Goal: Find specific page/section: Find specific page/section

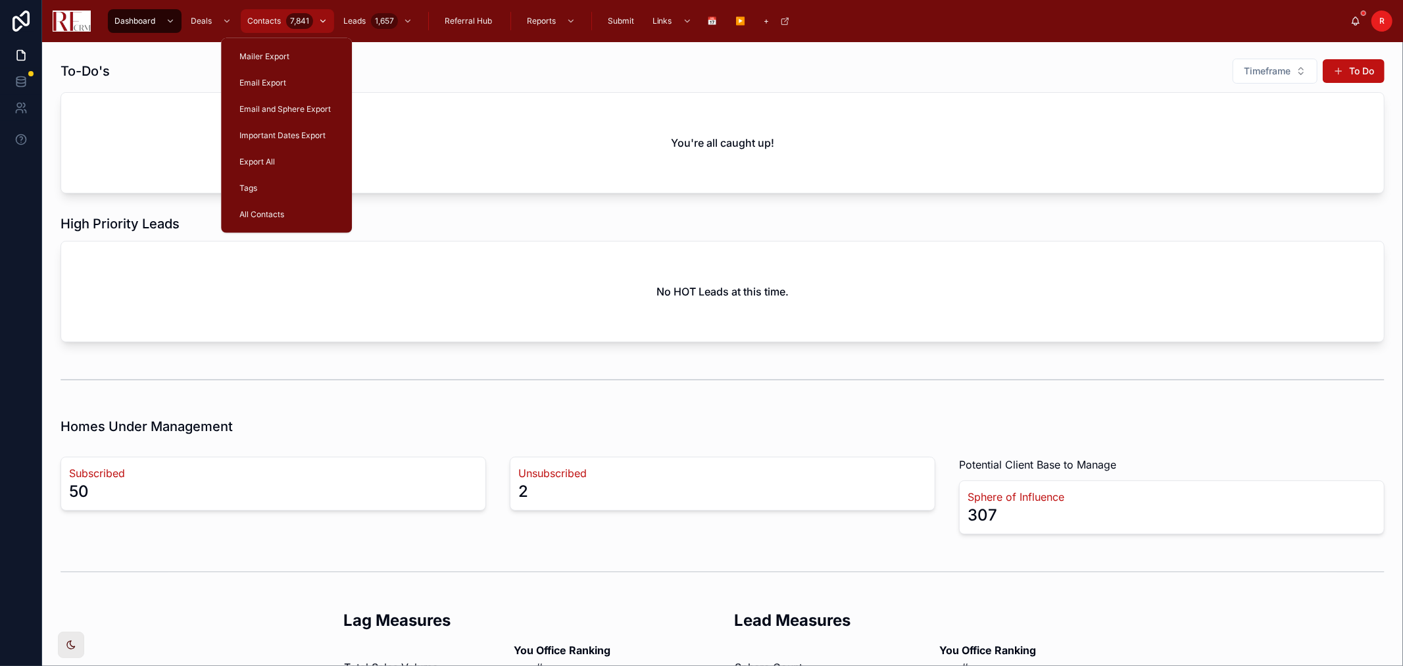
click at [266, 16] on span "Contacts" at bounding box center [264, 21] width 34 height 11
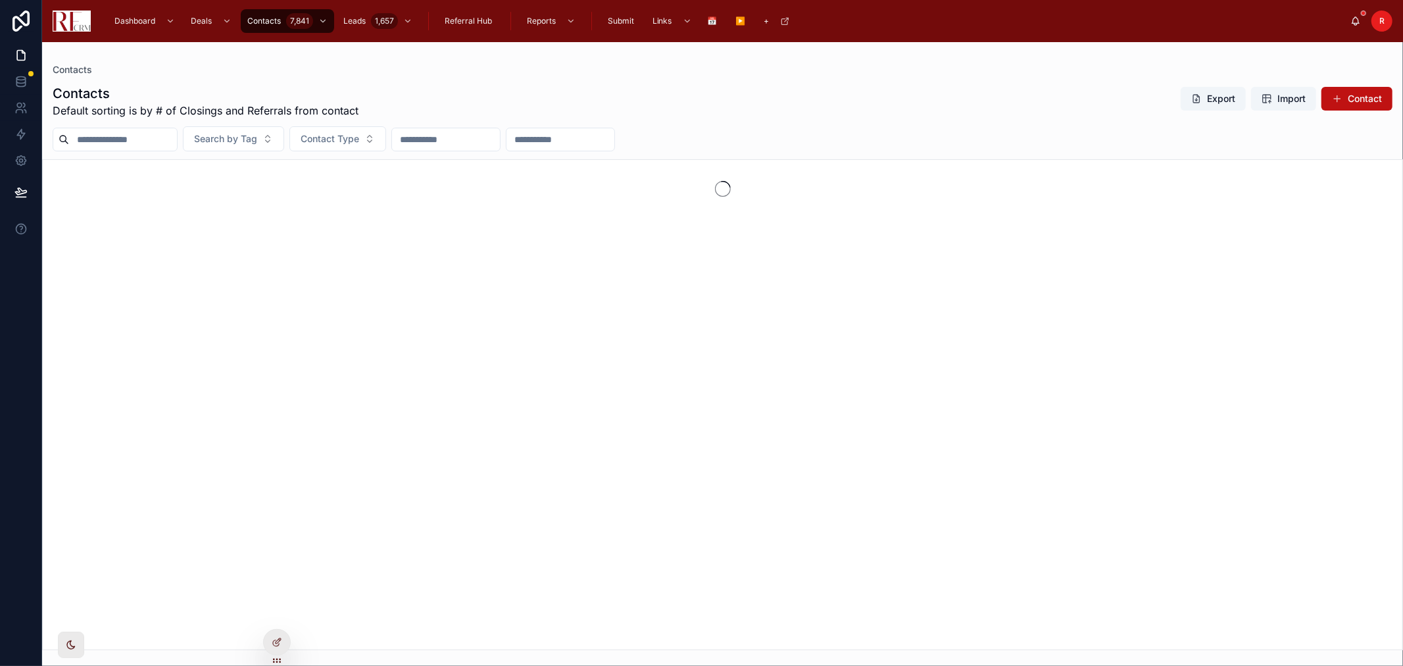
click at [160, 139] on input "text" at bounding box center [123, 139] width 108 height 18
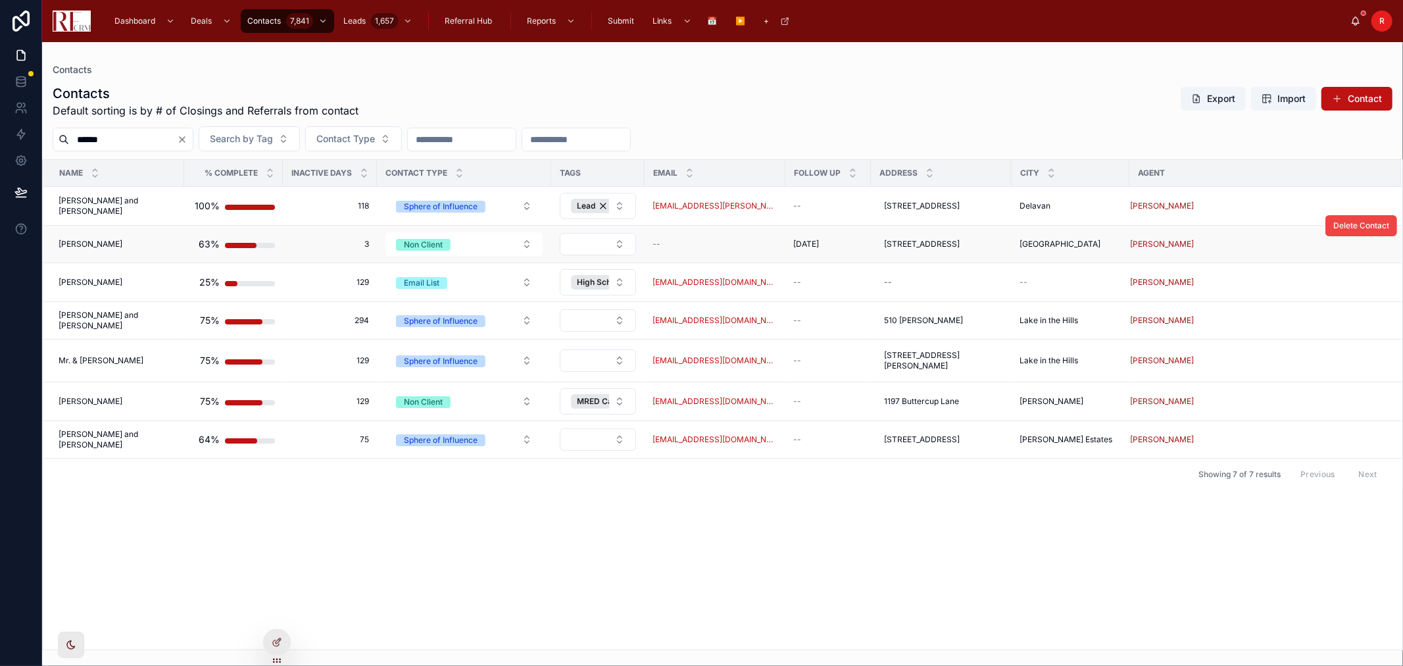
type input "******"
click at [107, 242] on span "[PERSON_NAME]" at bounding box center [91, 244] width 64 height 11
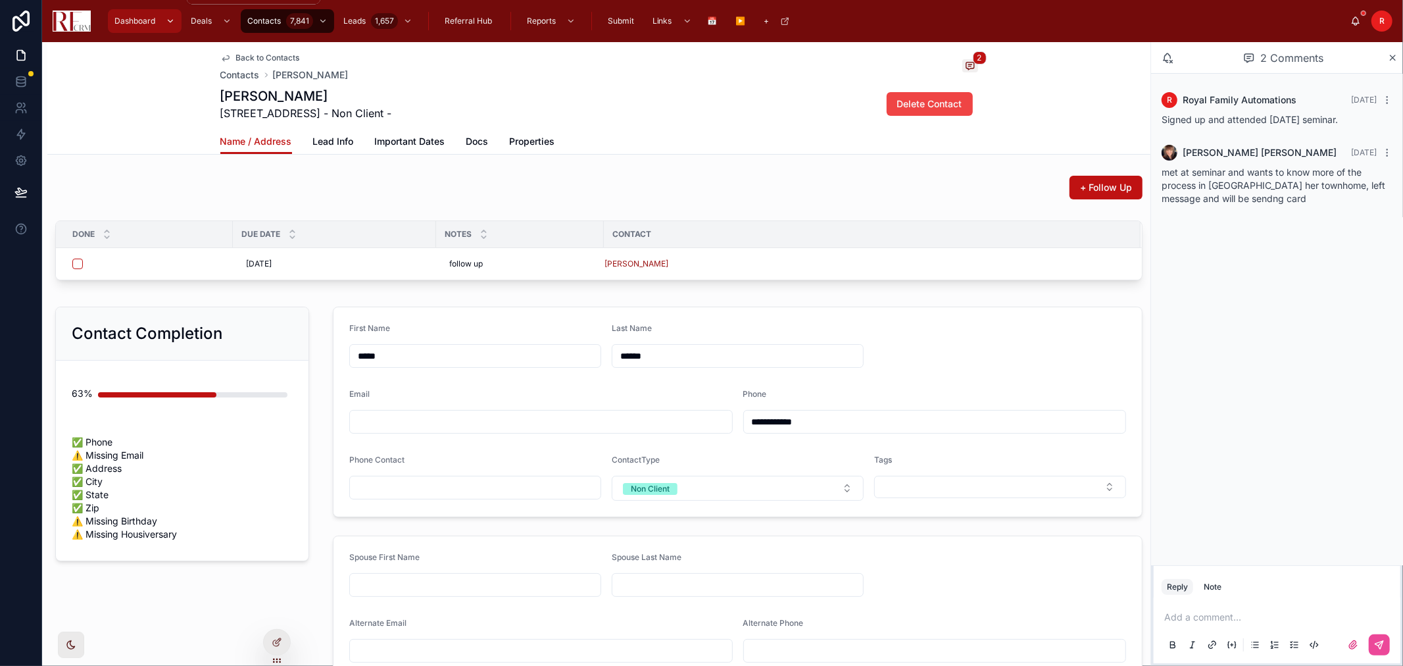
click at [147, 24] on span "Dashboard" at bounding box center [134, 21] width 41 height 11
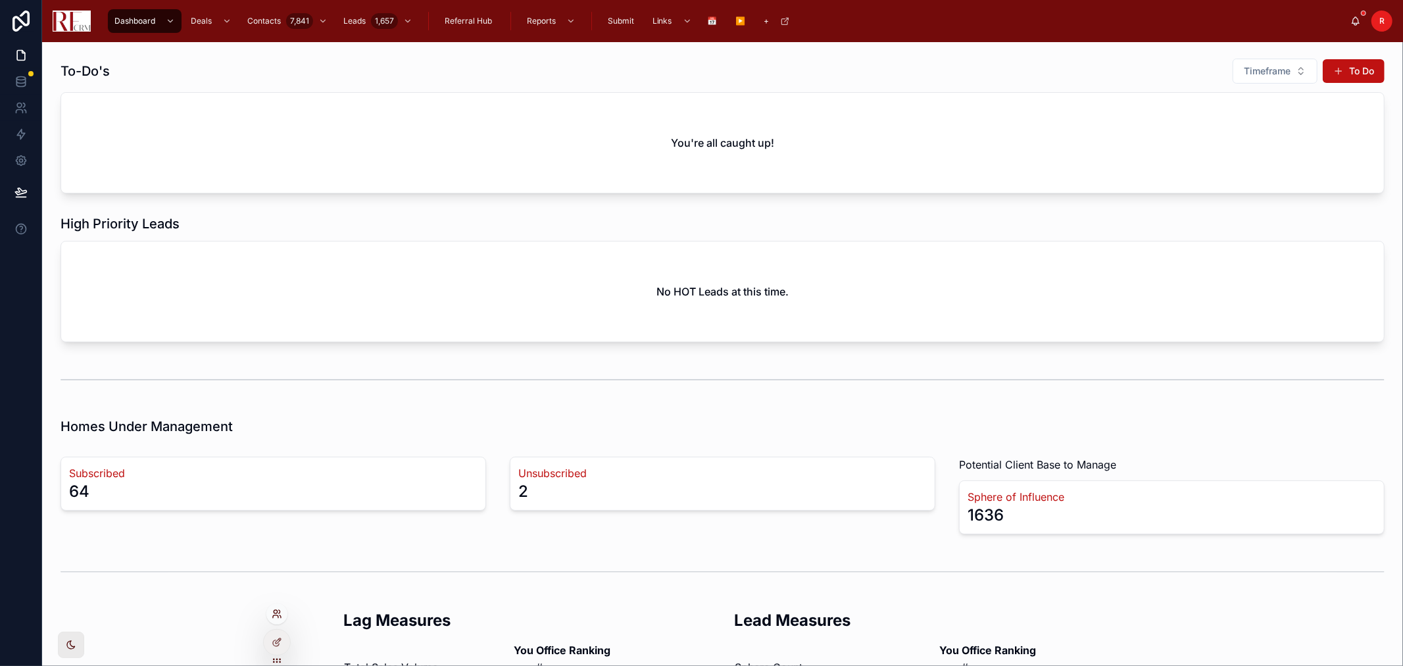
click at [275, 615] on icon at bounding box center [275, 616] width 5 height 3
drag, startPoint x: 419, startPoint y: 376, endPoint x: 362, endPoint y: 364, distance: 57.7
click at [367, 366] on div "**********" at bounding box center [454, 372] width 356 height 21
type input "**********"
click at [331, 416] on span "[PERSON_NAME]" at bounding box center [375, 415] width 157 height 13
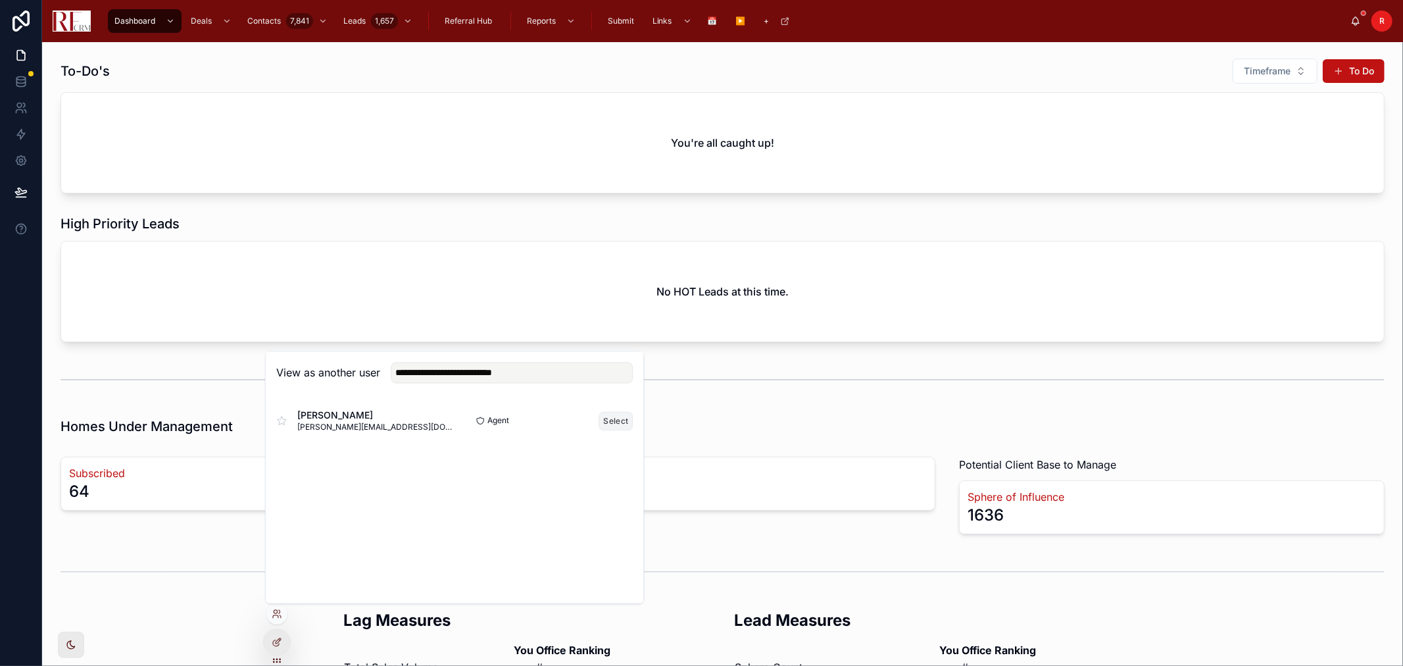
click at [621, 422] on button "Select" at bounding box center [616, 420] width 34 height 19
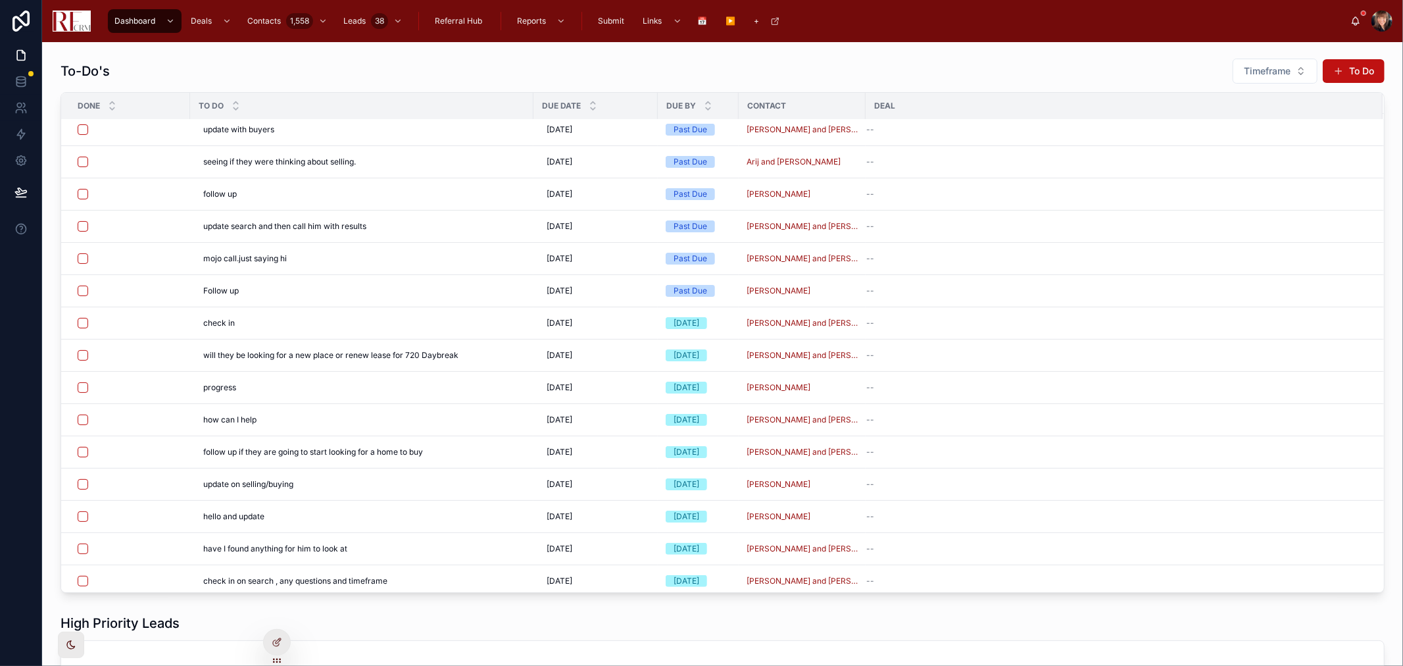
scroll to position [1504, 0]
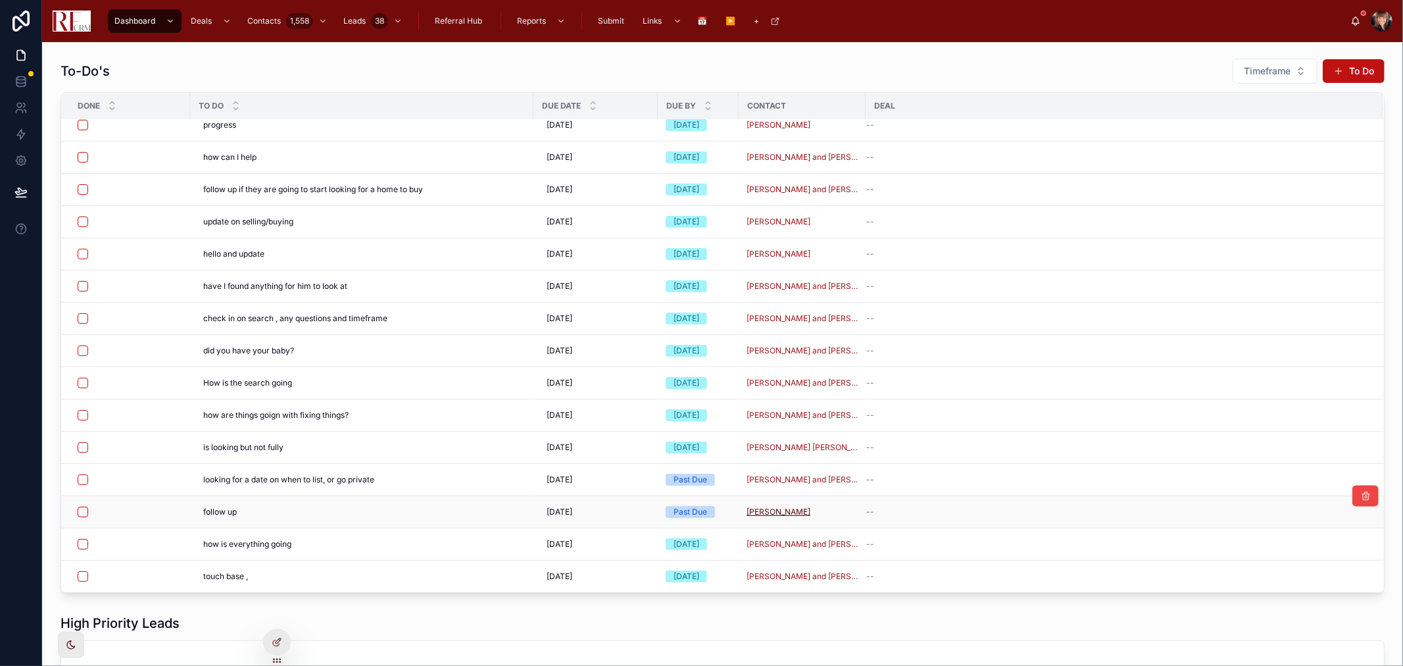
click at [754, 514] on span "[PERSON_NAME]" at bounding box center [778, 511] width 64 height 11
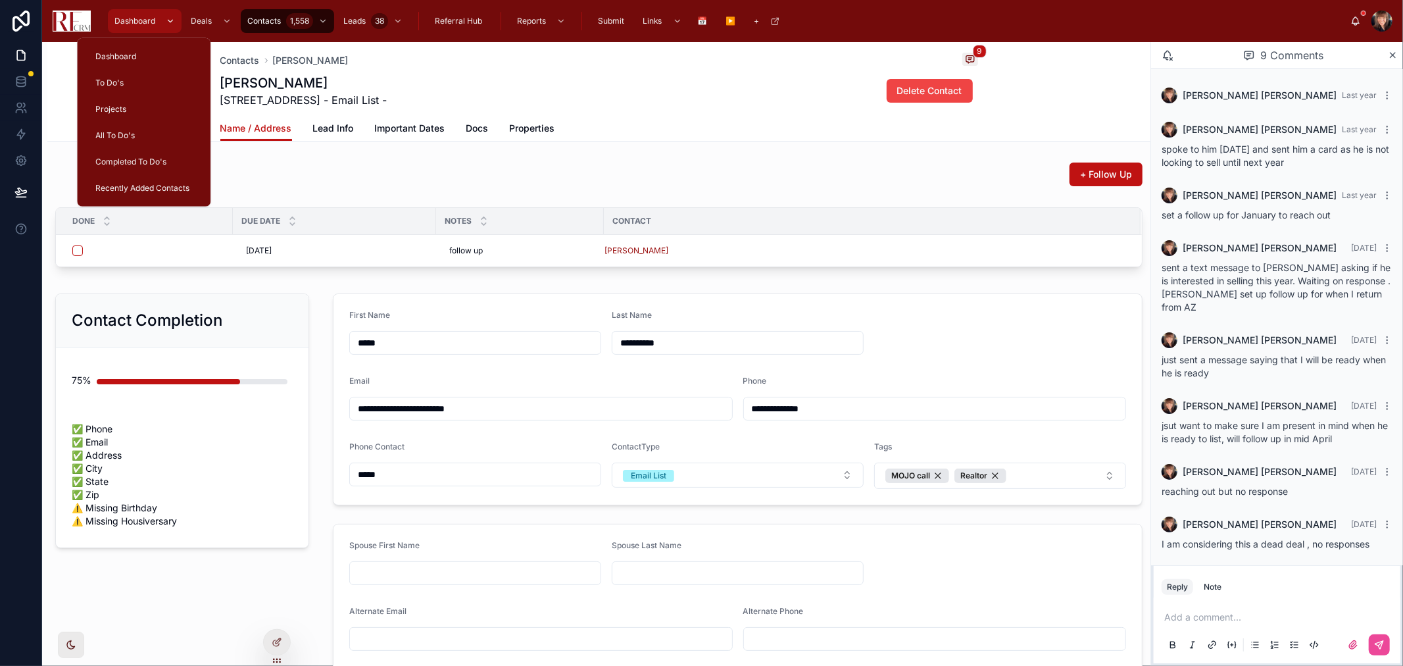
drag, startPoint x: 130, startPoint y: 16, endPoint x: 134, endPoint y: 22, distance: 7.0
click at [130, 16] on span "Dashboard" at bounding box center [134, 21] width 41 height 11
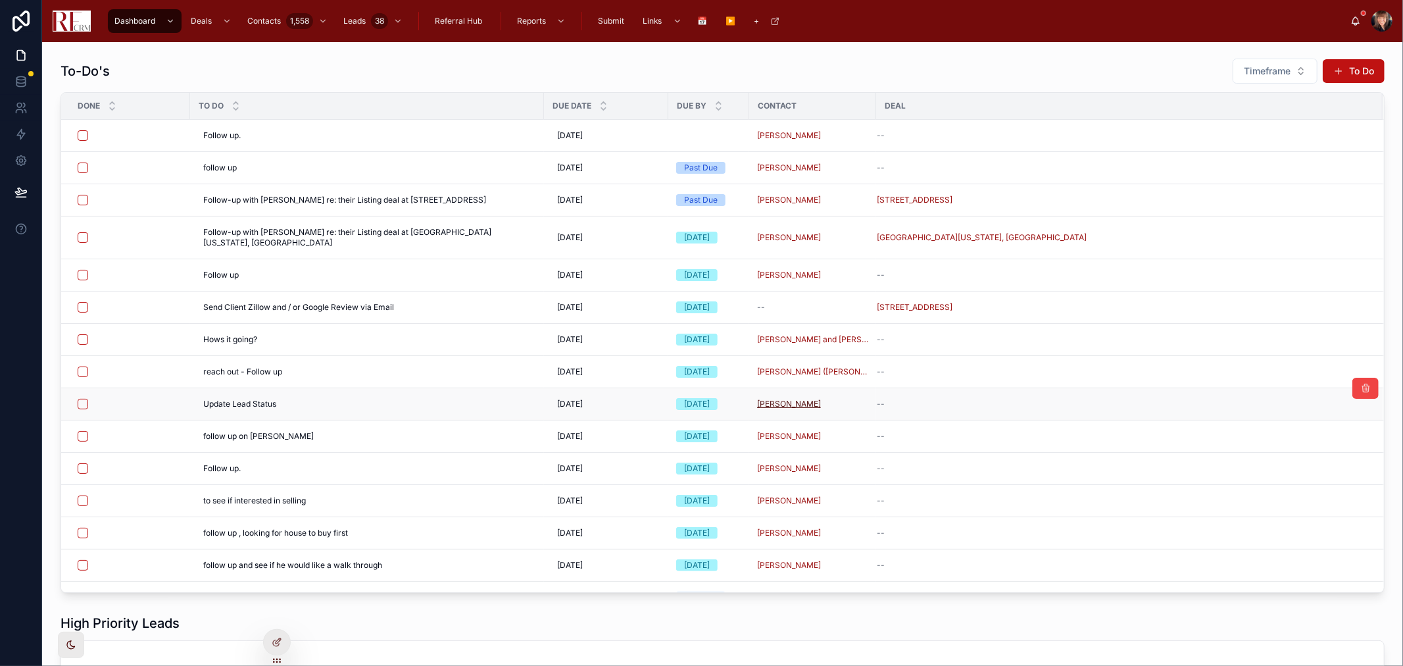
click at [777, 399] on span "[PERSON_NAME]" at bounding box center [789, 404] width 64 height 11
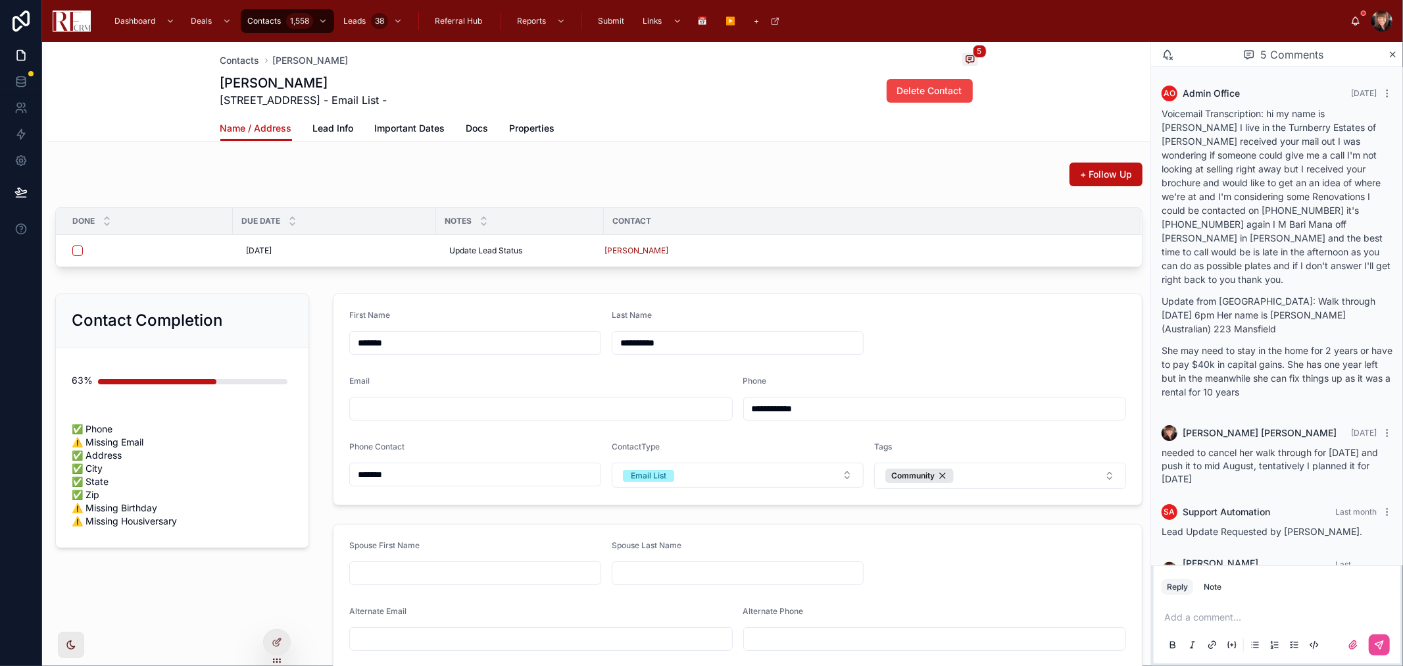
scroll to position [91, 0]
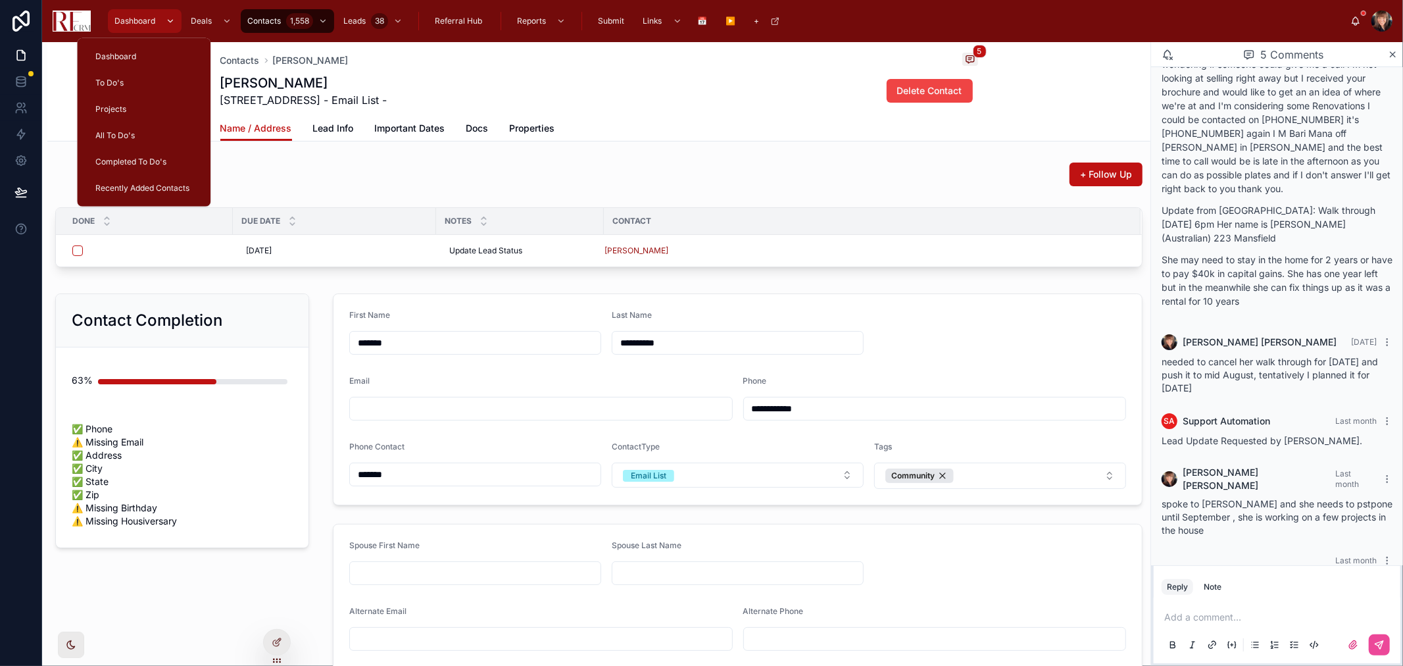
click at [128, 22] on span "Dashboard" at bounding box center [134, 21] width 41 height 11
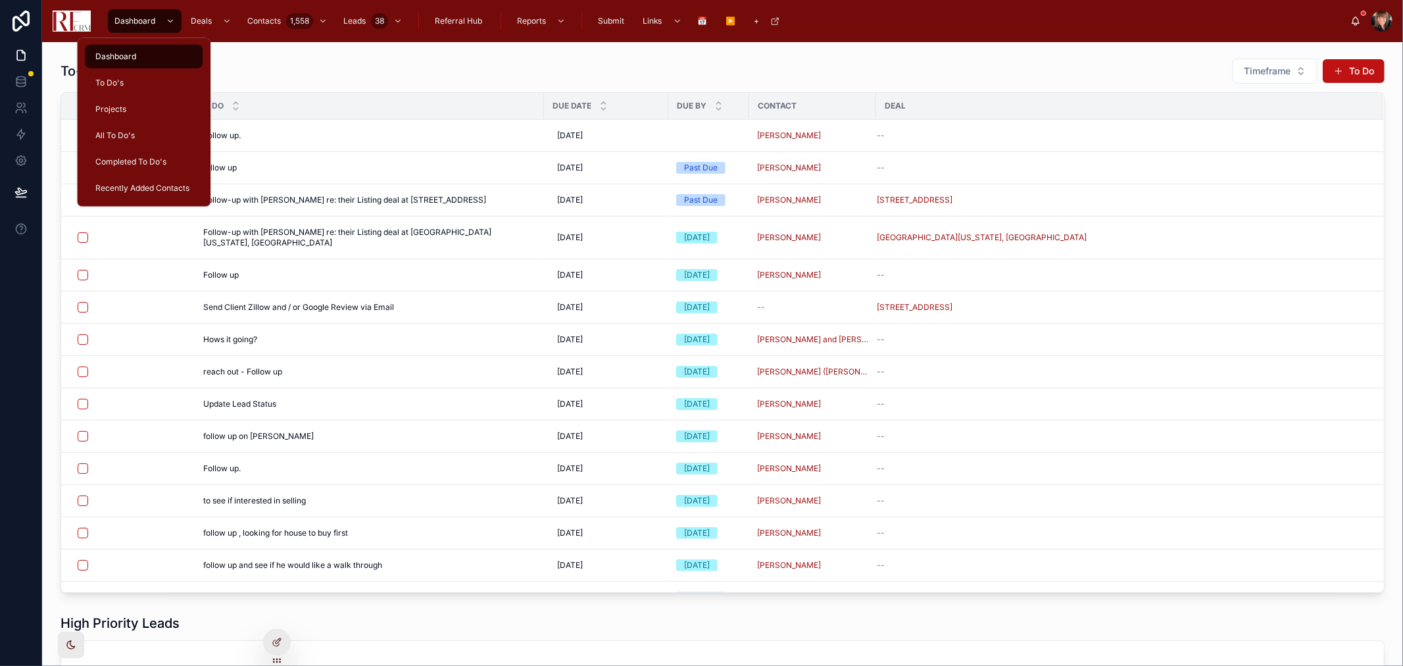
click at [1382, 21] on div at bounding box center [1381, 21] width 21 height 21
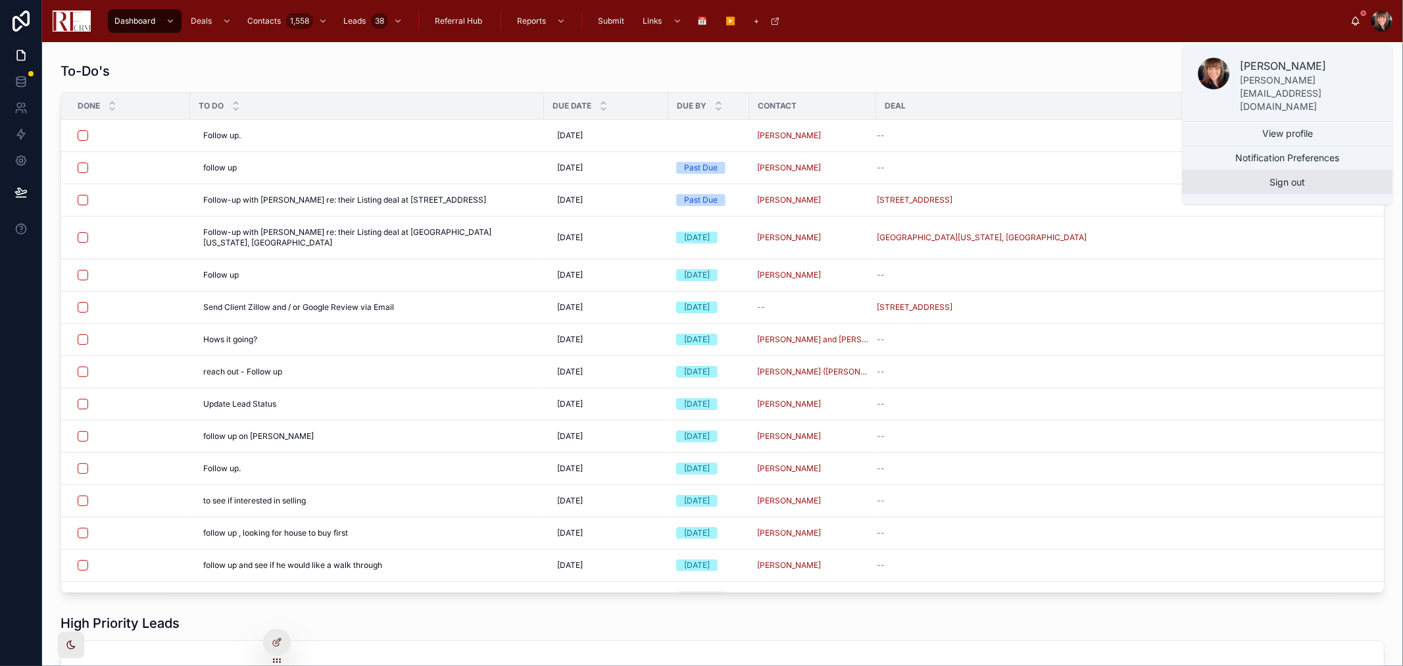
click at [1320, 170] on button "Sign out" at bounding box center [1287, 182] width 210 height 24
